Goal: Ask a question: Seek information or help from site administrators or community

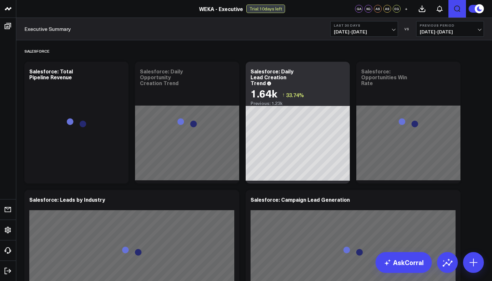
click at [459, 9] on icon "Open search" at bounding box center [457, 9] width 8 height 8
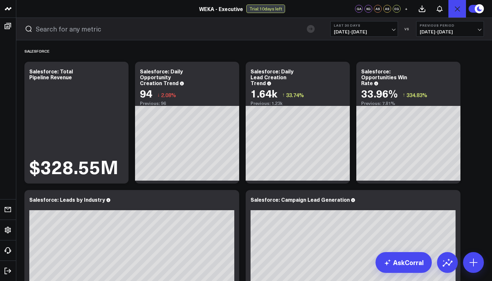
click at [456, 12] on icon "Open search" at bounding box center [457, 9] width 8 height 8
click at [456, 7] on icon "Open search" at bounding box center [457, 9] width 8 height 8
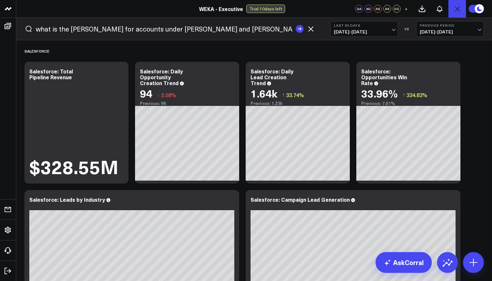
type input "what is the [PERSON_NAME] for accounts under [PERSON_NAME] and [PERSON_NAME]?"
click at [300, 29] on button "submit" at bounding box center [300, 29] width 8 height 8
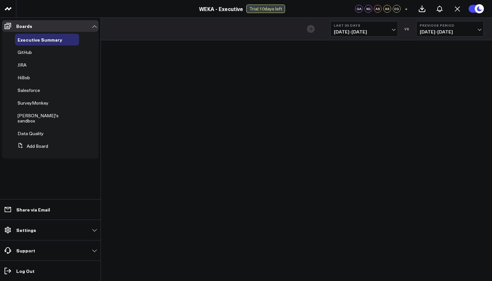
click at [0, 74] on li "Boards Executive Summary GitHub JIRA HiBob Salesforce SurveyMonkey Efraim's san…" at bounding box center [50, 91] width 100 height 142
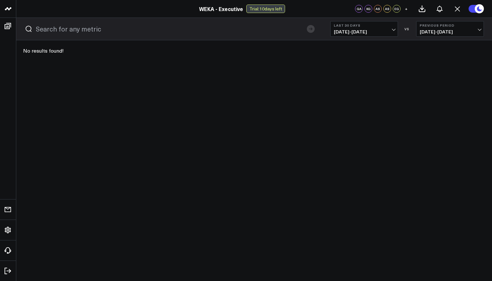
click at [218, 7] on link "WEKA - Executive" at bounding box center [221, 8] width 44 height 7
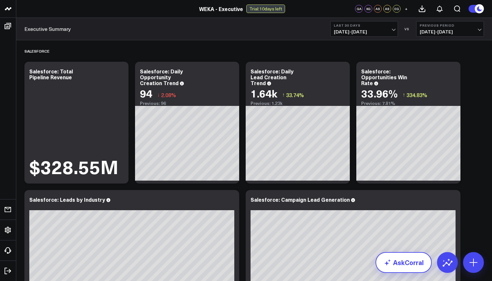
click at [398, 265] on link "AskCorral" at bounding box center [403, 262] width 56 height 21
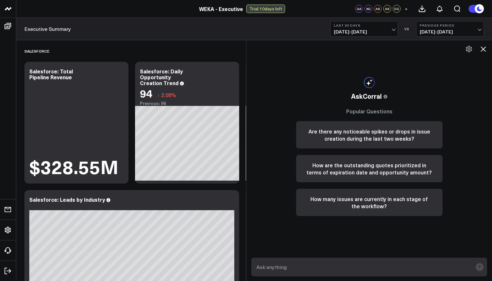
click at [401, 268] on textarea at bounding box center [364, 267] width 218 height 12
paste textarea "what is the [PERSON_NAME] for accounts under [PERSON_NAME] and [PERSON_NAME]?"
type textarea "what is the [PERSON_NAME] for accounts under [PERSON_NAME] and [PERSON_NAME]?"
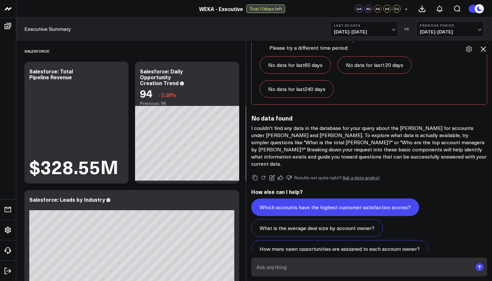
scroll to position [560, 0]
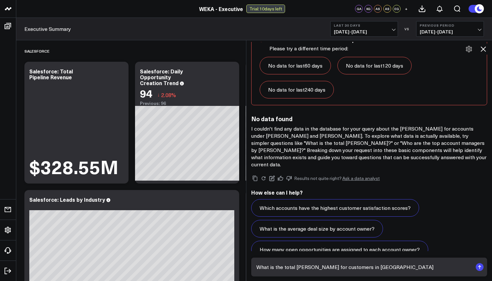
type textarea "What is the total [PERSON_NAME] for customers in [GEOGRAPHIC_DATA]?"
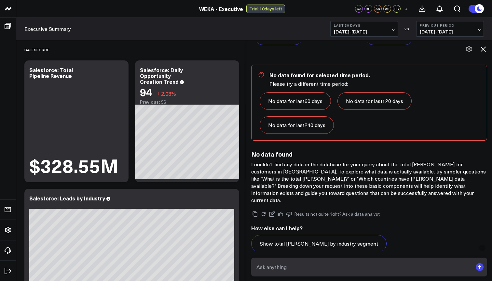
scroll to position [1228, 0]
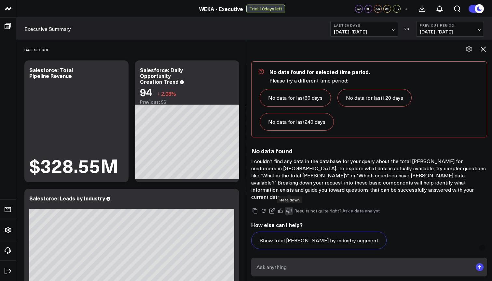
click at [289, 207] on button at bounding box center [289, 211] width 8 height 8
click at [357, 207] on div "Results not quite right? Ask a data analyst" at bounding box center [369, 211] width 236 height 8
click at [357, 209] on link "Ask a data analyst" at bounding box center [360, 211] width 37 height 5
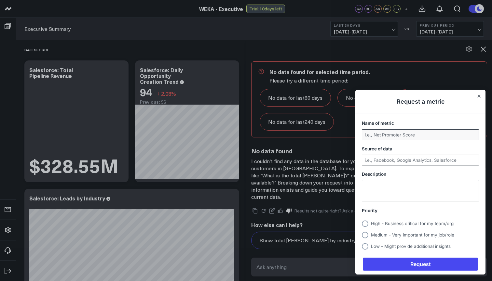
click at [397, 137] on input "Name of metric" at bounding box center [420, 135] width 116 height 10
type input "[PERSON_NAME]"
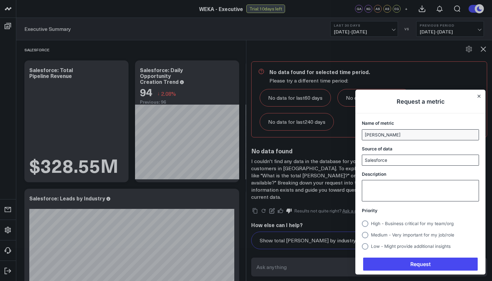
type input "Salesforce"
type textarea "I wa"
type textarea "I"
click at [368, 193] on textarea "Trying to get the [PERSON_NAME] for all accounts under specific reps." at bounding box center [420, 190] width 116 height 21
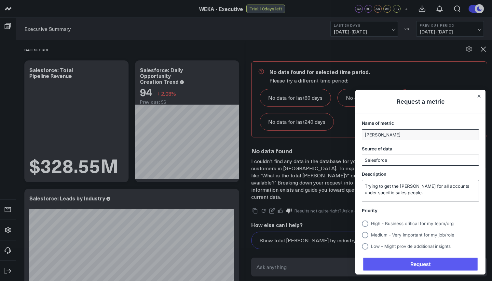
type textarea "Trying to get the [PERSON_NAME] for all accounts under specific sales people."
click at [413, 266] on span "Request" at bounding box center [420, 264] width 114 height 13
click at [389, 224] on span "High - Business critical for my team/org" at bounding box center [412, 223] width 83 height 5
click at [362, 224] on input "High - Business critical for my team/org" at bounding box center [362, 224] width 0 height 0
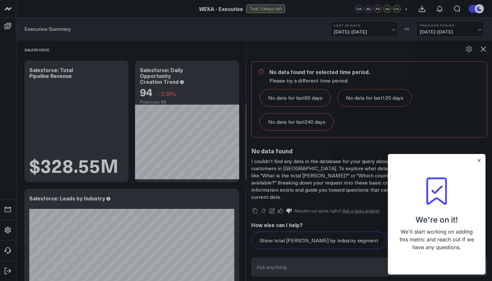
click at [407, 264] on div "We're on it! We'll start working on adding this metric and reach out if we have…" at bounding box center [437, 214] width 98 height 121
click at [477, 162] on icon "Close" at bounding box center [478, 160] width 3 height 3
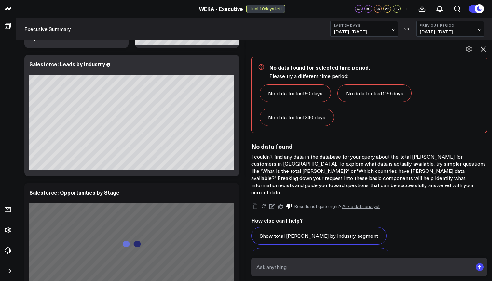
scroll to position [141, 0]
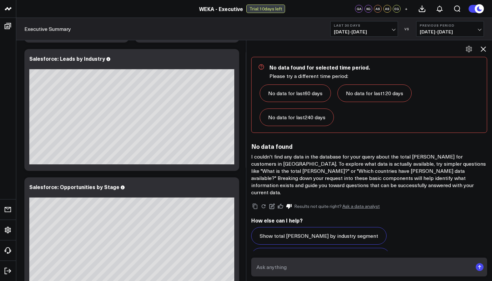
click at [300, 265] on textarea at bounding box center [364, 267] width 218 height 12
click at [297, 269] on button "Display [PERSON_NAME] growth by region" at bounding box center [311, 278] width 120 height 18
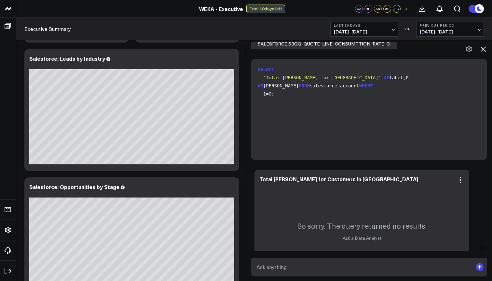
scroll to position [795, 0]
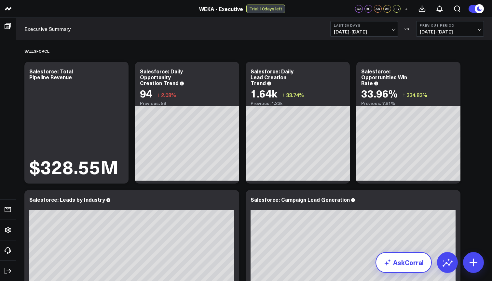
click at [407, 267] on link "AskCorral" at bounding box center [403, 262] width 56 height 21
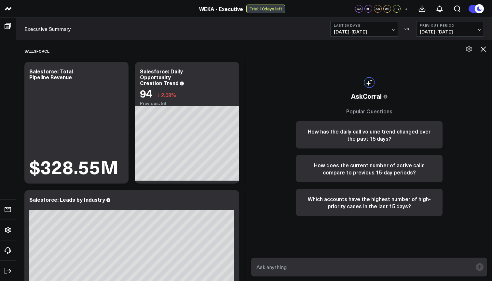
click at [412, 262] on textarea at bounding box center [364, 267] width 218 height 12
paste textarea "SeungWhoon Kim"
click at [316, 267] on textarea "What is the total CARR of accounts under SeungWhoon Kim?" at bounding box center [364, 267] width 218 height 12
type textarea "What is the total CARR of all accounts under SeungWhoon Kim?"
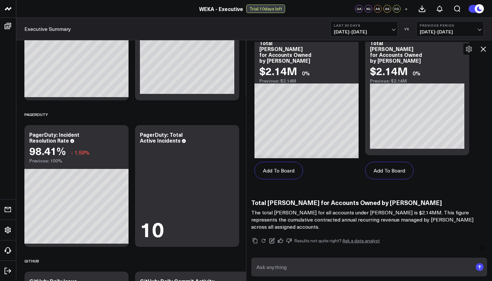
scroll to position [331, 0]
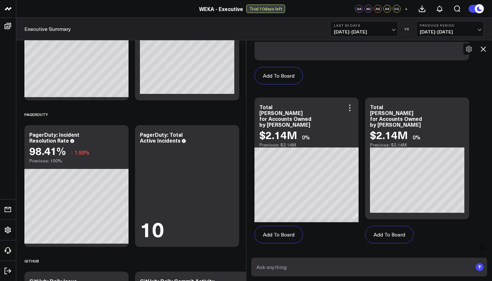
drag, startPoint x: 262, startPoint y: 132, endPoint x: 300, endPoint y: 131, distance: 38.4
click at [300, 131] on div "$2.14M 0%" at bounding box center [306, 135] width 94 height 12
click at [338, 265] on textarea at bounding box center [364, 267] width 218 height 12
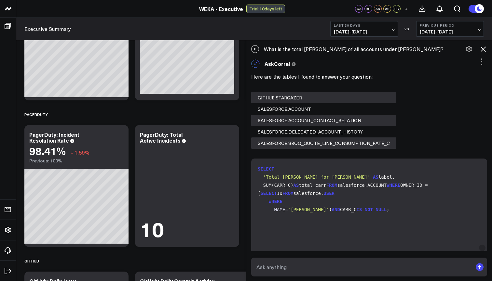
scroll to position [0, 0]
drag, startPoint x: 264, startPoint y: 49, endPoint x: 365, endPoint y: 48, distance: 100.8
click at [365, 48] on div "E What is the total CARR of all accounts under SeungWhoon Kim?" at bounding box center [369, 49] width 246 height 14
copy div "What is the total CARR of all accounts under"
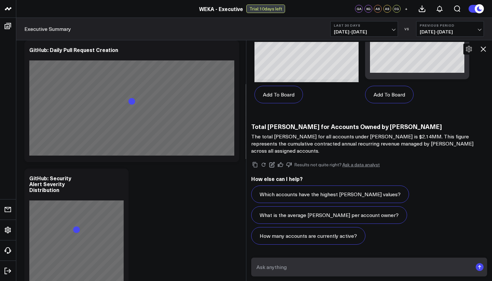
scroll to position [966, 0]
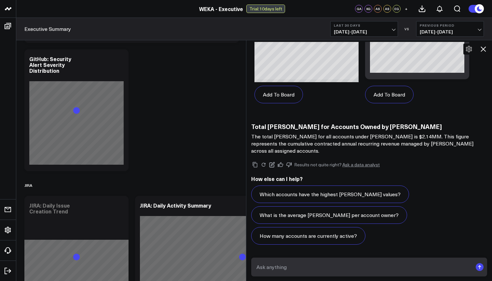
click at [328, 265] on textarea at bounding box center [364, 267] width 218 height 12
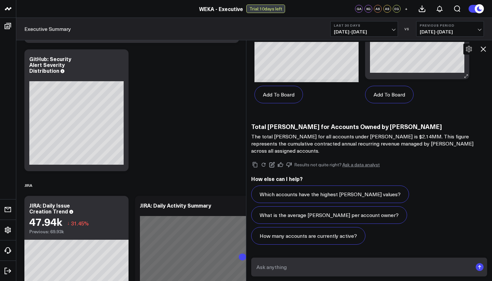
scroll to position [471, 0]
paste textarea "What is the total CARR of all accounts under"
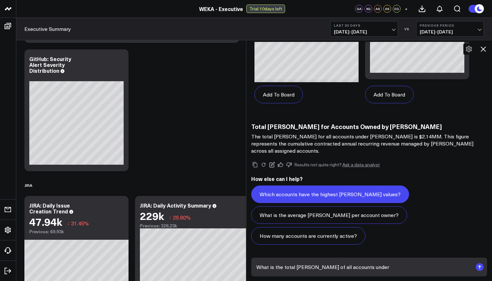
paste textarea "Stanley Han"
type textarea "What is the total CARR of all accounts under Stanley Han?"
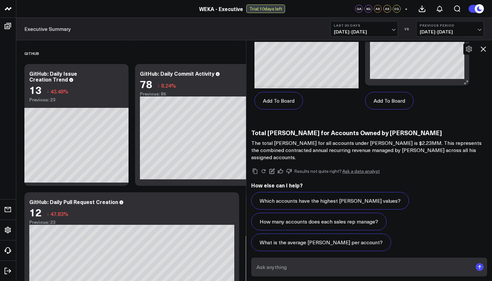
scroll to position [1057, 0]
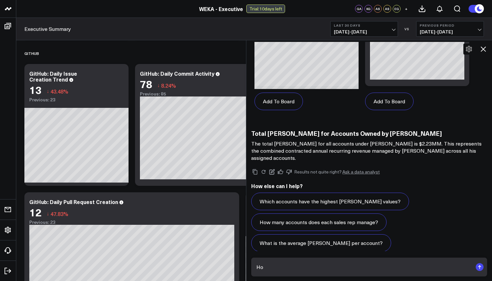
type textarea "H"
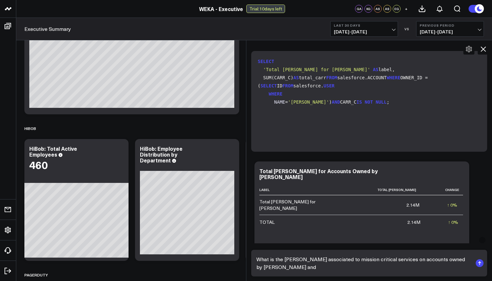
scroll to position [2, 0]
drag, startPoint x: 346, startPoint y: 171, endPoint x: 378, endPoint y: 169, distance: 32.6
click at [378, 169] on div "Total CARR for Accounts Owned by SeungWhoon Kim" at bounding box center [318, 173] width 118 height 13
drag, startPoint x: 389, startPoint y: 171, endPoint x: 347, endPoint y: 172, distance: 41.6
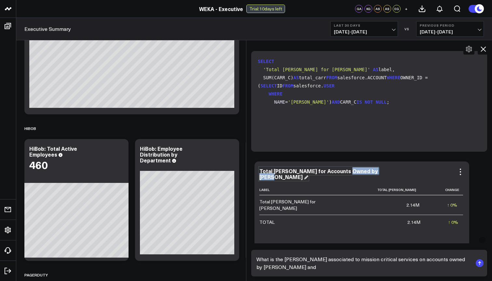
click at [347, 172] on div "Total CARR for Accounts Owned by SeungWhoon Kim" at bounding box center [318, 173] width 118 height 13
copy div "SeungWhoon Kim"
click at [310, 271] on textarea "What is the CARR associated to mission critical services on accounts owned by S…" at bounding box center [364, 264] width 218 height 20
paste textarea "SeungWhoon Kim"
type textarea "What is the CARR associated to mission critical services on accounts owned by S…"
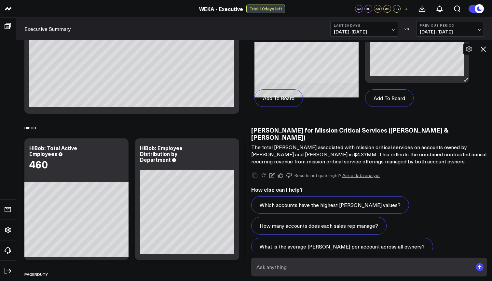
scroll to position [1660, 0]
click at [290, 173] on icon at bounding box center [289, 176] width 6 height 6
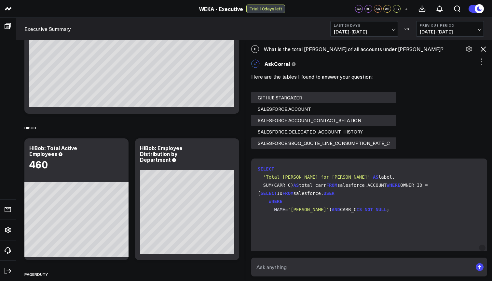
scroll to position [0, 0]
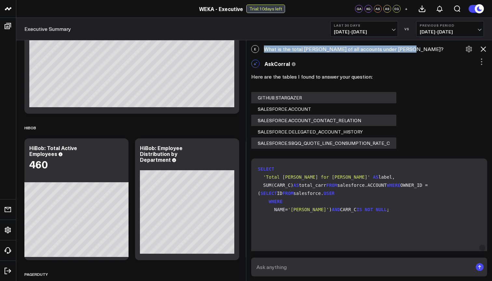
drag, startPoint x: 265, startPoint y: 50, endPoint x: 412, endPoint y: 50, distance: 147.0
click at [412, 50] on div "E What is the total CARR of all accounts under SeungWhoon Kim?" at bounding box center [369, 49] width 246 height 14
copy div "What is the total CARR of all accounts under SeungWhoon Kim?"
